Goal: Information Seeking & Learning: Learn about a topic

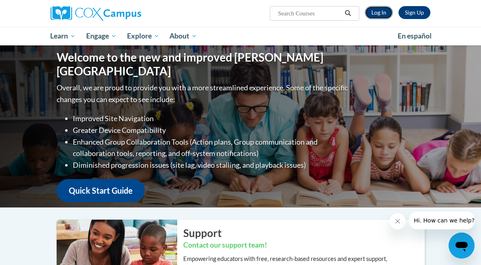
click at [378, 11] on link "Log In" at bounding box center [379, 12] width 28 height 13
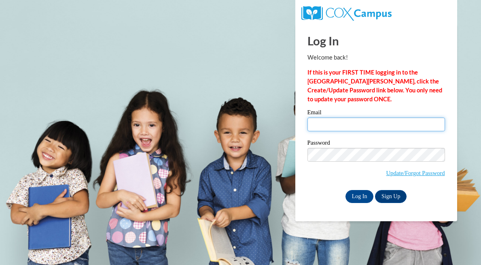
click at [346, 125] on input "Email" at bounding box center [377, 124] width 138 height 14
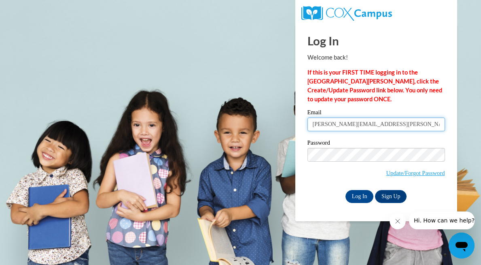
type input "katie.malaney@wfbschools.com"
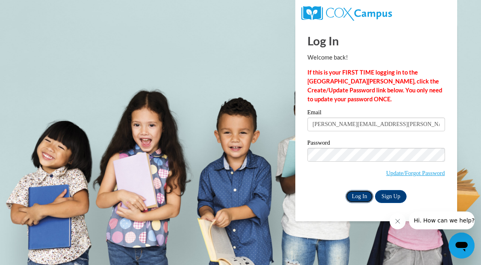
click at [355, 199] on input "Log In" at bounding box center [360, 196] width 28 height 13
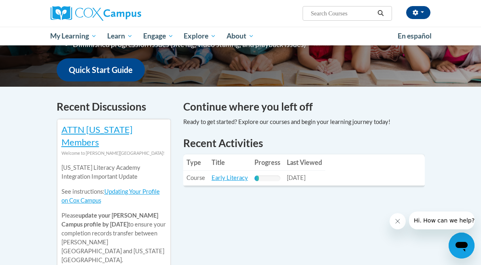
scroll to position [208, 0]
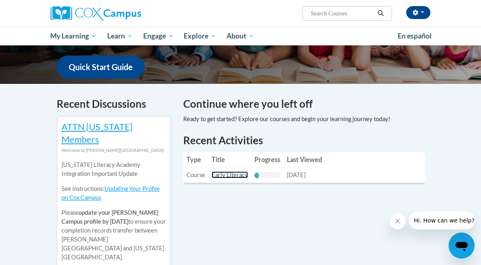
click at [232, 171] on link "Early Literacy" at bounding box center [230, 174] width 36 height 7
click at [227, 171] on link "Early Literacy" at bounding box center [230, 174] width 36 height 7
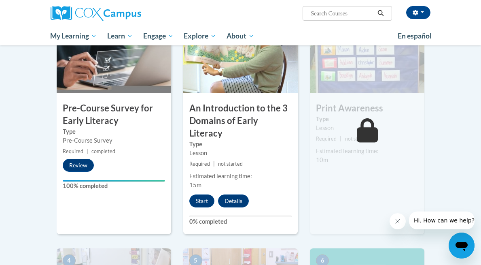
scroll to position [204, 0]
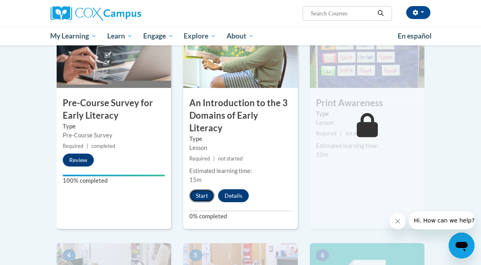
click at [202, 189] on button "Start" at bounding box center [201, 195] width 25 height 13
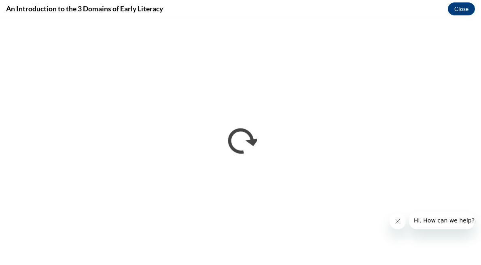
scroll to position [0, 0]
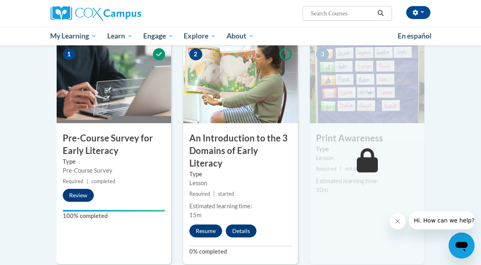
scroll to position [173, 0]
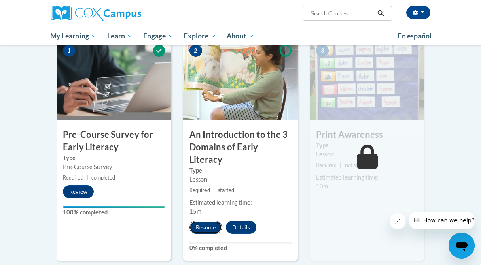
click at [208, 221] on button "Resume" at bounding box center [205, 227] width 33 height 13
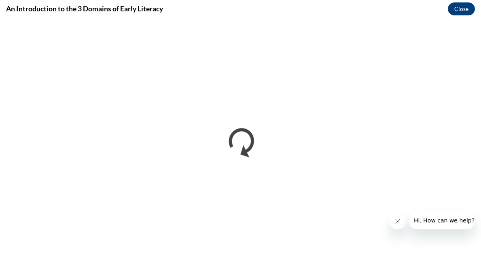
scroll to position [0, 0]
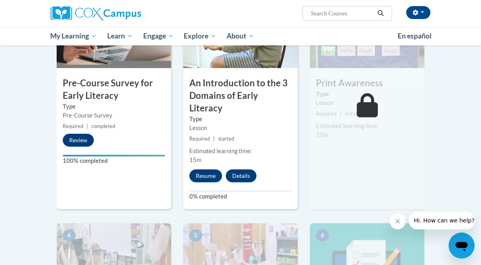
scroll to position [217, 0]
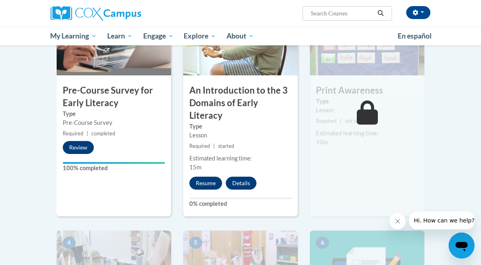
click at [223, 91] on h3 "An Introduction to the 3 Domains of Early Literacy" at bounding box center [240, 102] width 115 height 37
click at [230, 67] on img at bounding box center [240, 34] width 115 height 81
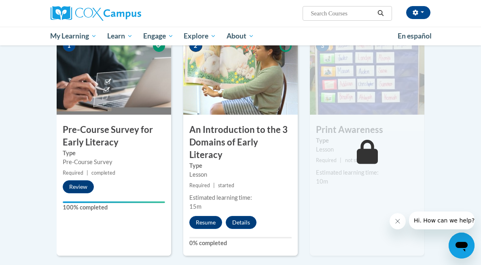
scroll to position [185, 0]
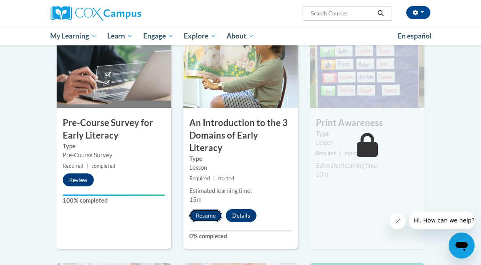
click at [201, 209] on button "Resume" at bounding box center [205, 215] width 33 height 13
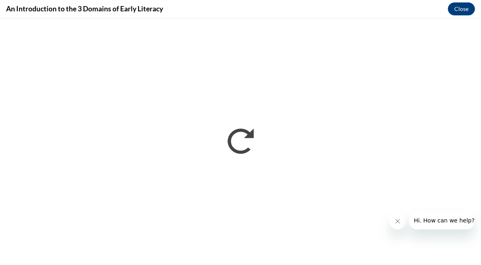
scroll to position [0, 0]
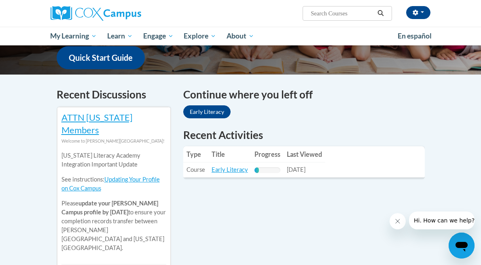
scroll to position [270, 0]
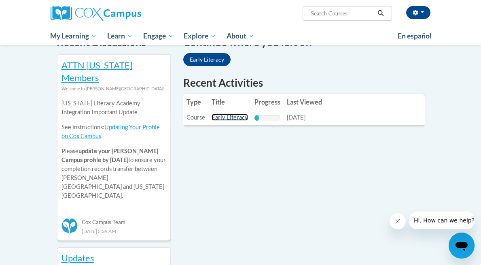
click at [231, 114] on link "Early Literacy" at bounding box center [230, 117] width 36 height 7
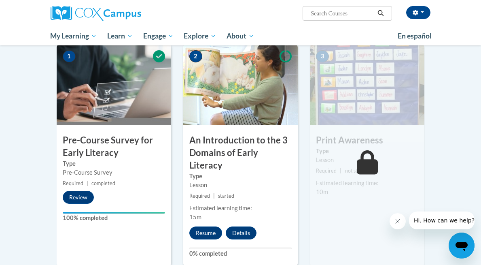
scroll to position [178, 0]
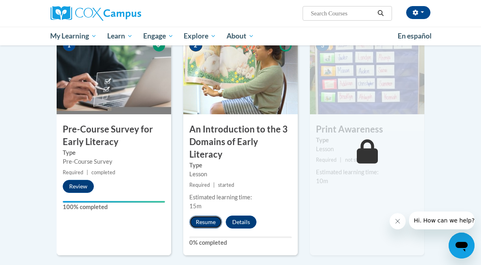
click at [211, 215] on button "Resume" at bounding box center [205, 221] width 33 height 13
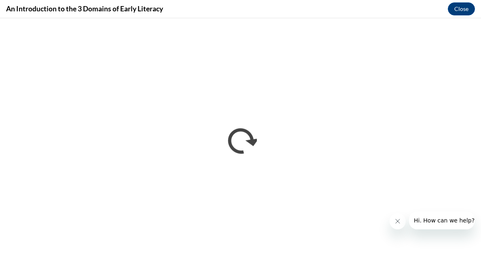
scroll to position [0, 0]
